Goal: Navigation & Orientation: Find specific page/section

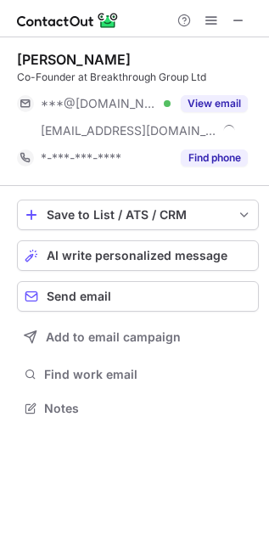
scroll to position [397, 269]
click at [240, 20] on span at bounding box center [239, 21] width 14 height 14
